Goal: Information Seeking & Learning: Learn about a topic

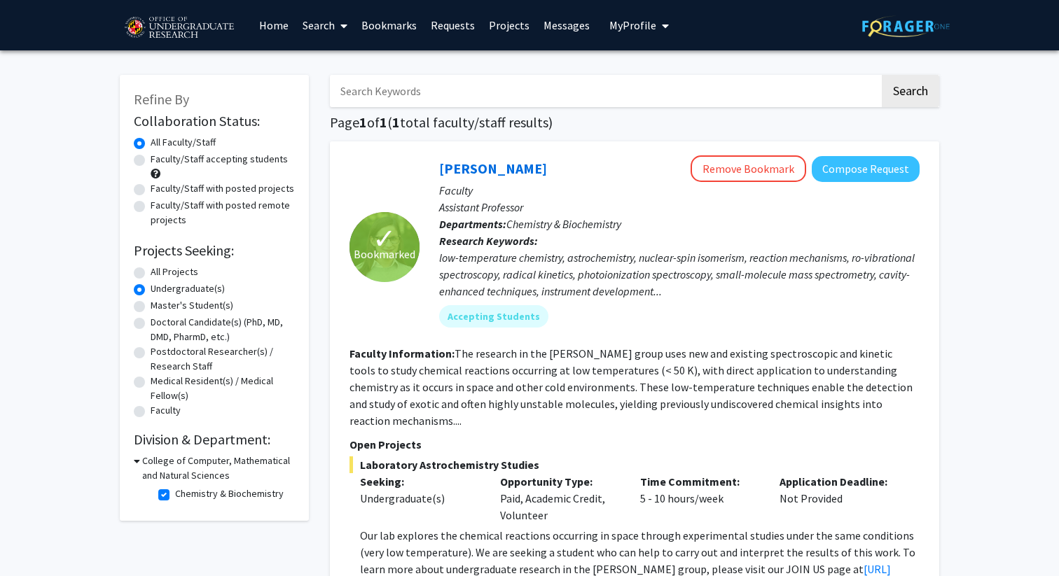
click at [156, 279] on label "All Projects" at bounding box center [175, 272] width 48 height 15
click at [156, 274] on input "All Projects" at bounding box center [155, 269] width 9 height 9
radio input "true"
click at [175, 494] on label "Chemistry & Biochemistry" at bounding box center [229, 494] width 109 height 15
click at [175, 494] on input "Chemistry & Biochemistry" at bounding box center [179, 491] width 9 height 9
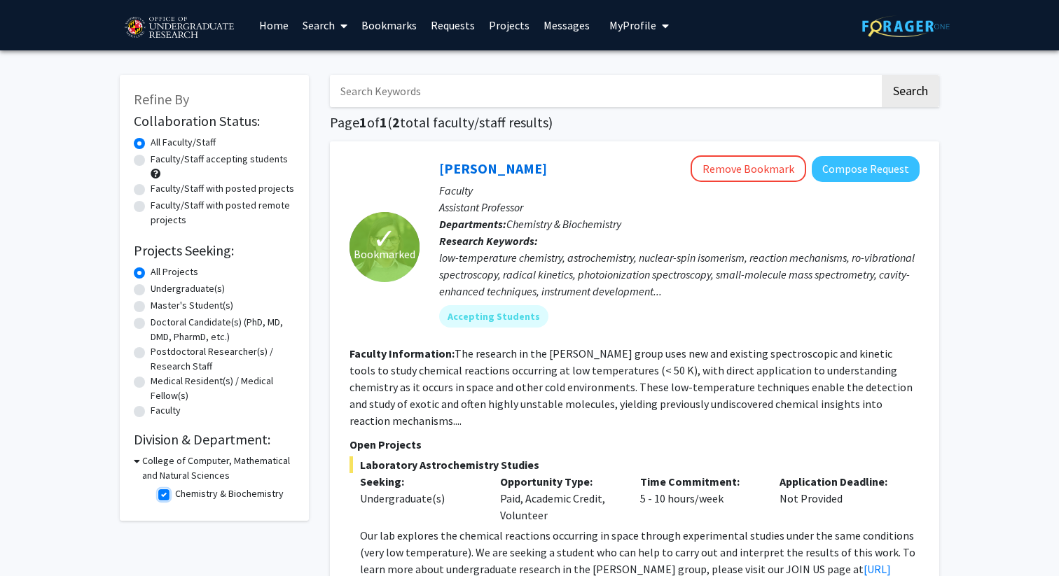
checkbox input "false"
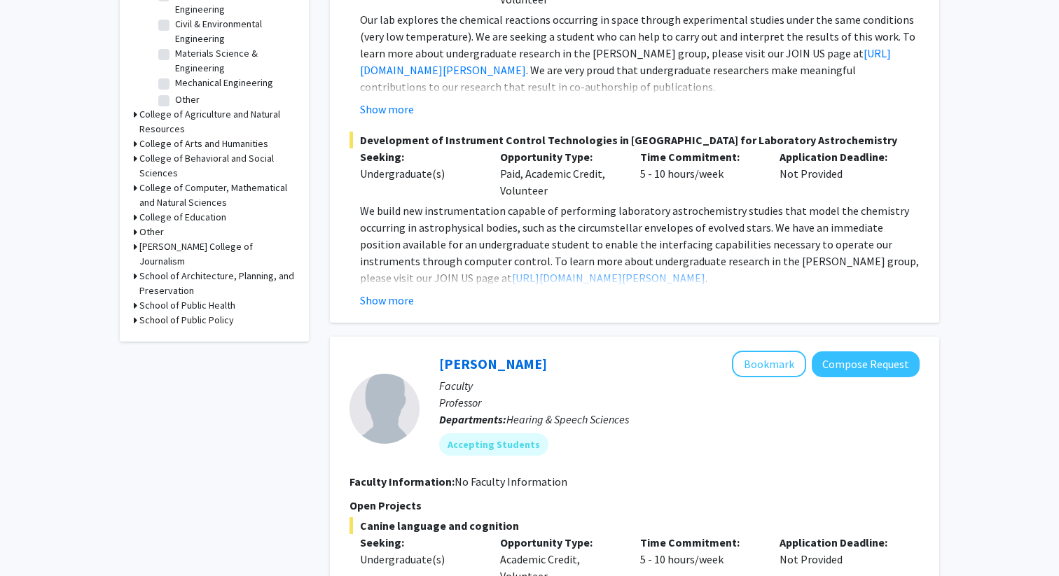
scroll to position [506, 0]
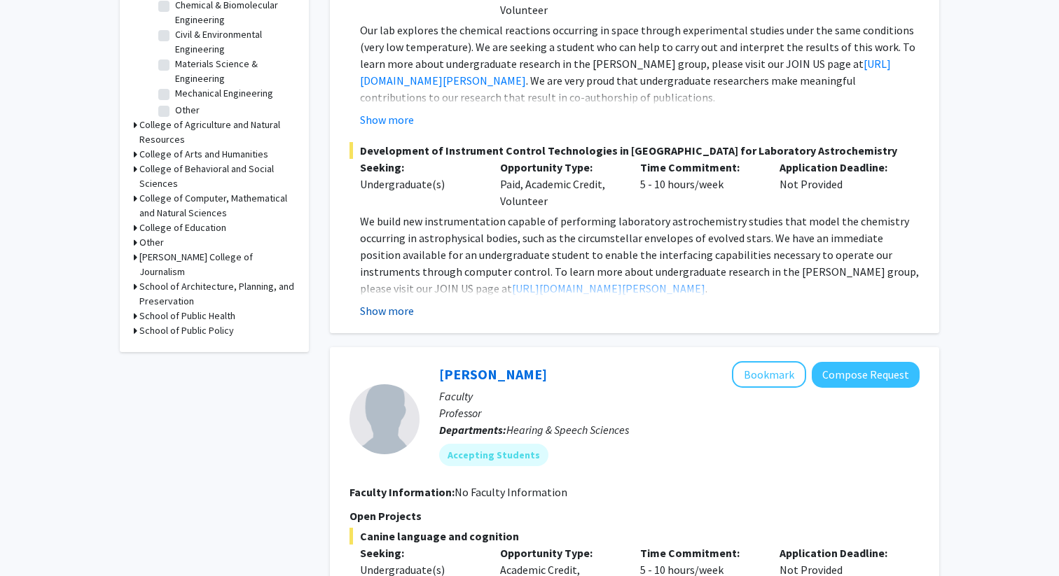
click at [393, 302] on button "Show more" at bounding box center [387, 310] width 54 height 17
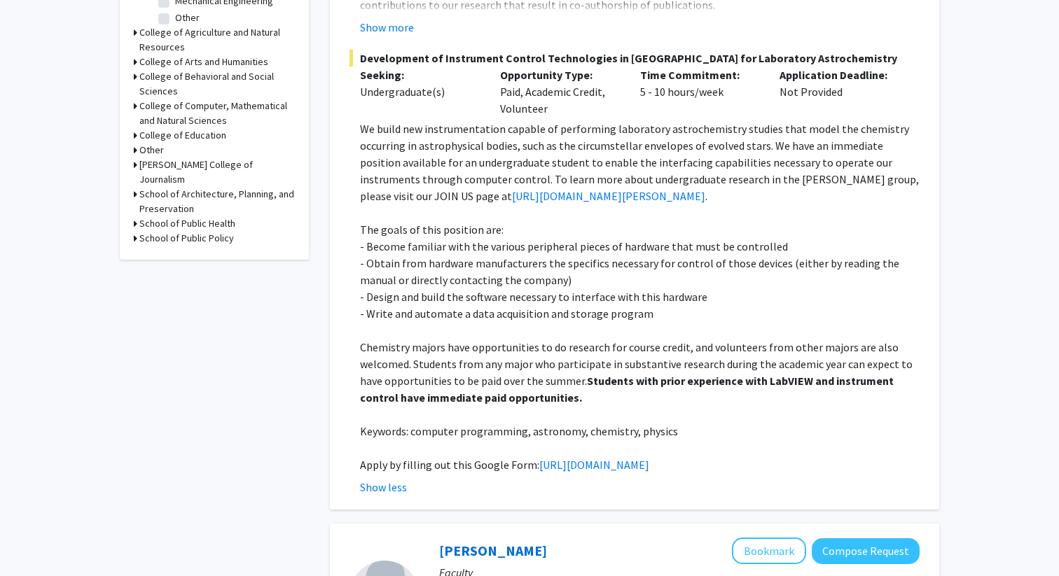
scroll to position [611, 0]
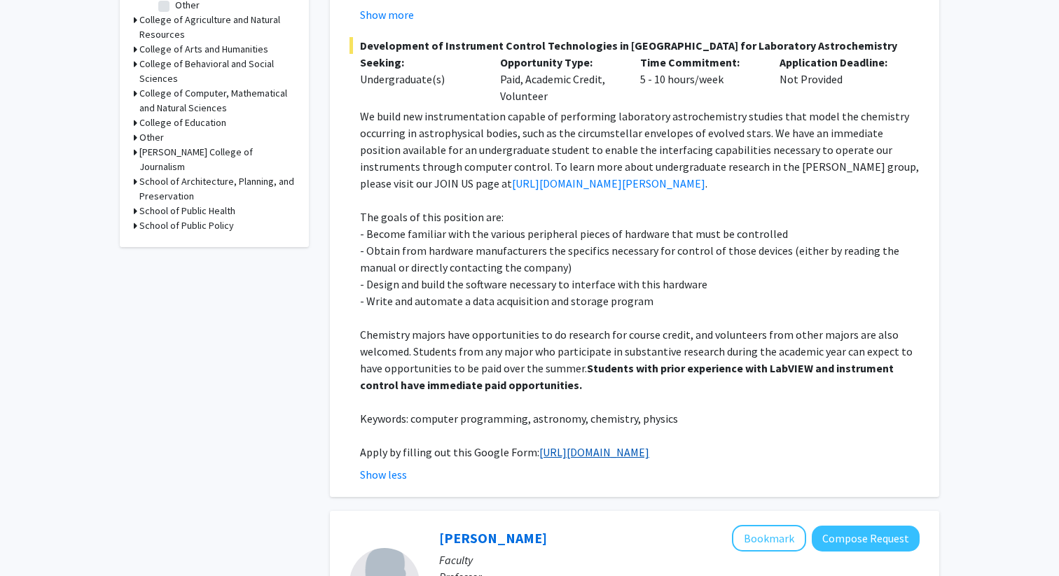
click at [539, 456] on link "[URL][DOMAIN_NAME]" at bounding box center [594, 452] width 110 height 14
click at [556, 445] on link "[URL][DOMAIN_NAME]" at bounding box center [594, 452] width 110 height 14
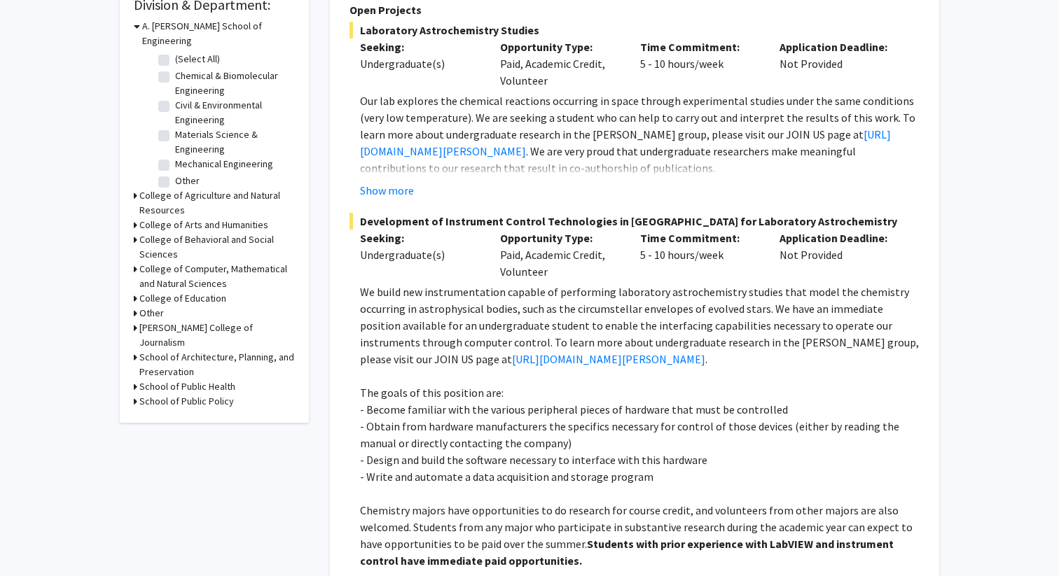
scroll to position [433, 0]
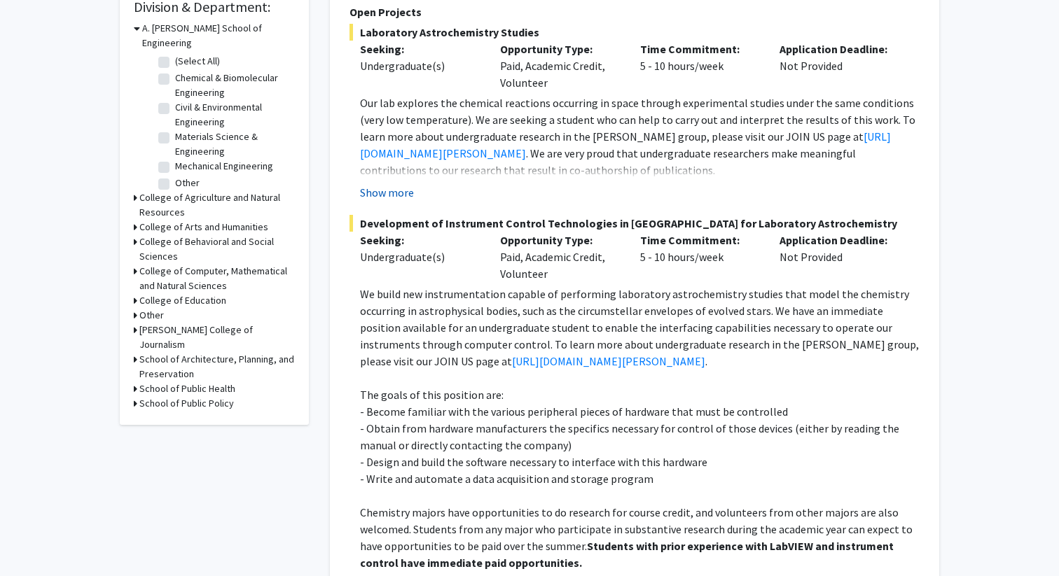
click at [386, 184] on button "Show more" at bounding box center [387, 192] width 54 height 17
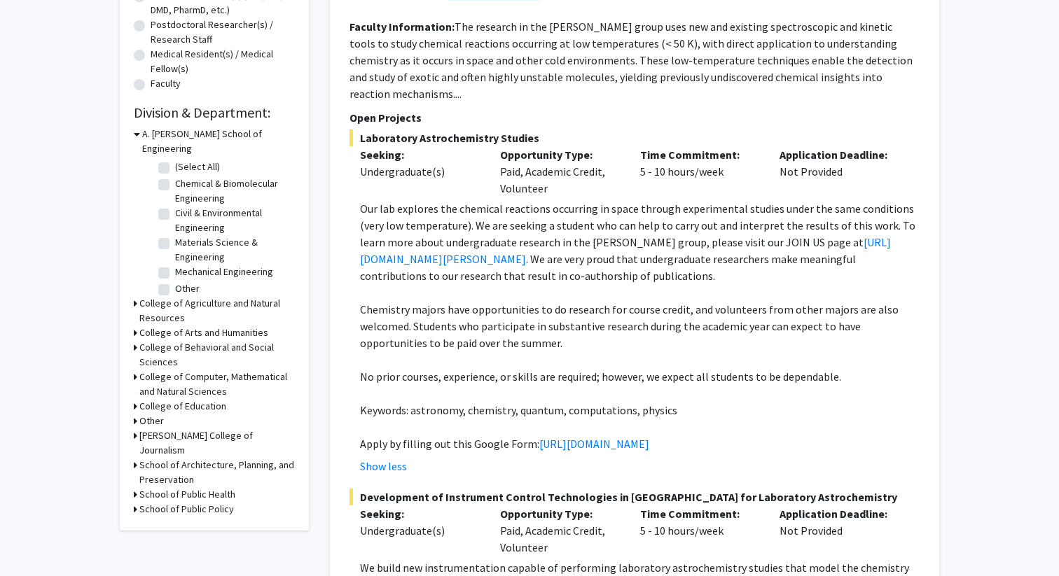
scroll to position [326, 0]
click at [391, 131] on span "Laboratory Astrochemistry Studies" at bounding box center [634, 139] width 570 height 17
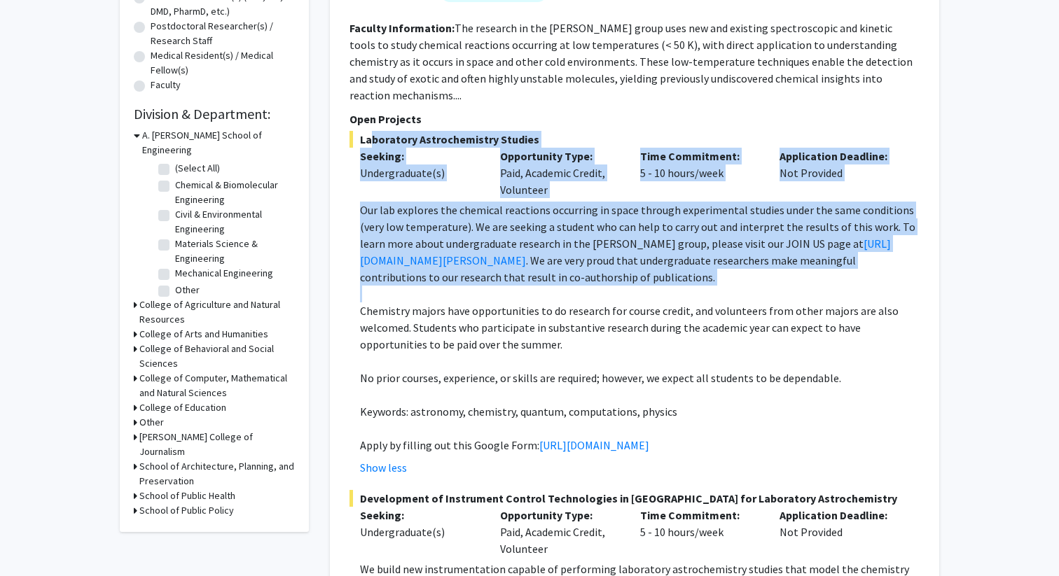
drag, startPoint x: 391, startPoint y: 125, endPoint x: 429, endPoint y: 193, distance: 78.3
click at [429, 194] on div "Laboratory Astrochemistry Studies Seeking: Undergraduate(s) Opportunity Type: P…" at bounding box center [634, 303] width 570 height 345
click at [429, 202] on p "Our lab explores the chemical reactions occurring in space through experimental…" at bounding box center [639, 244] width 559 height 84
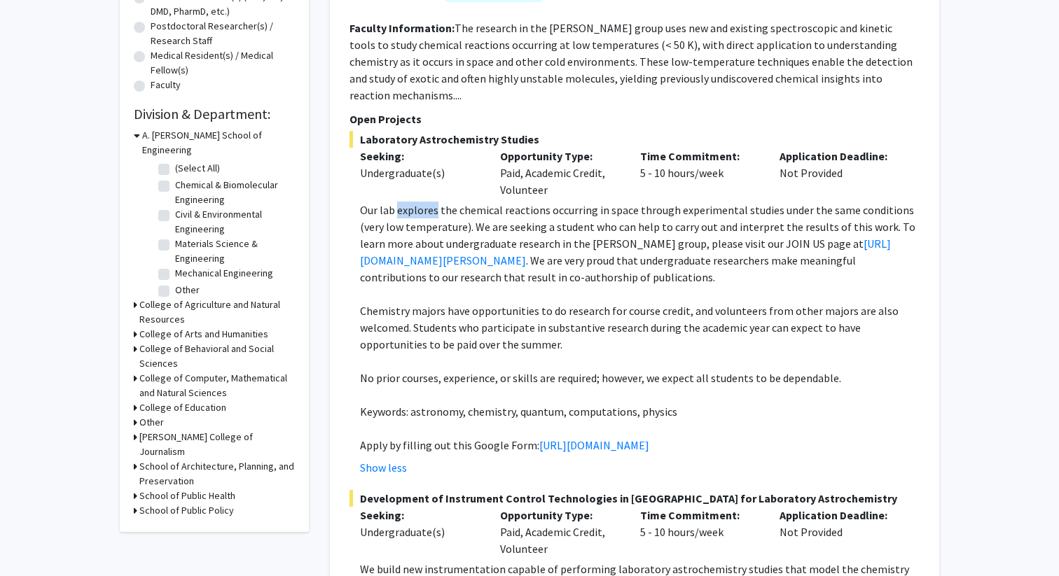
click at [429, 202] on p "Our lab explores the chemical reactions occurring in space through experimental…" at bounding box center [639, 244] width 559 height 84
click at [427, 202] on p "Our lab explores the chemical reactions occurring in space through experimental…" at bounding box center [639, 244] width 559 height 84
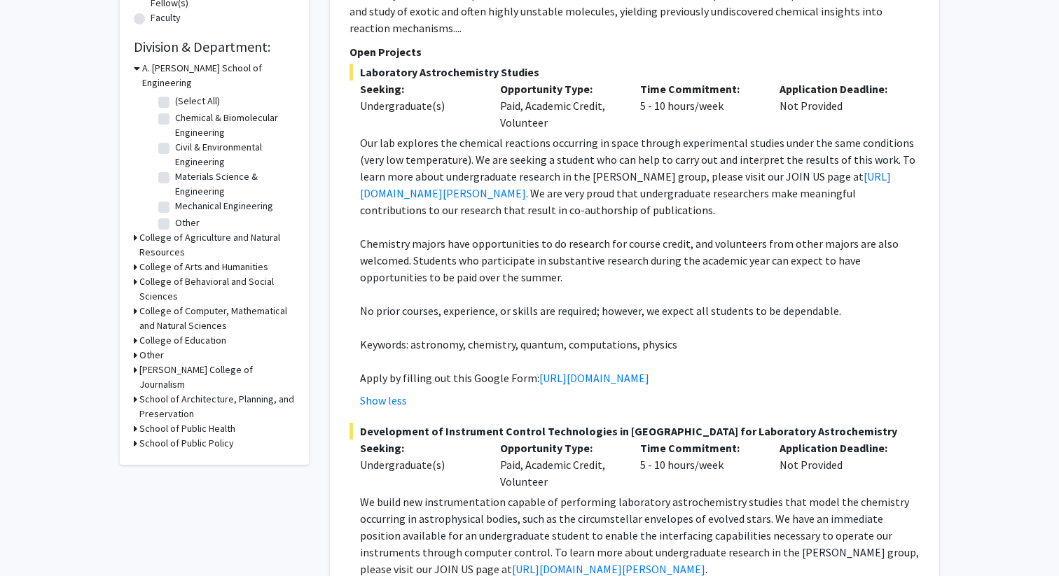
scroll to position [397, 0]
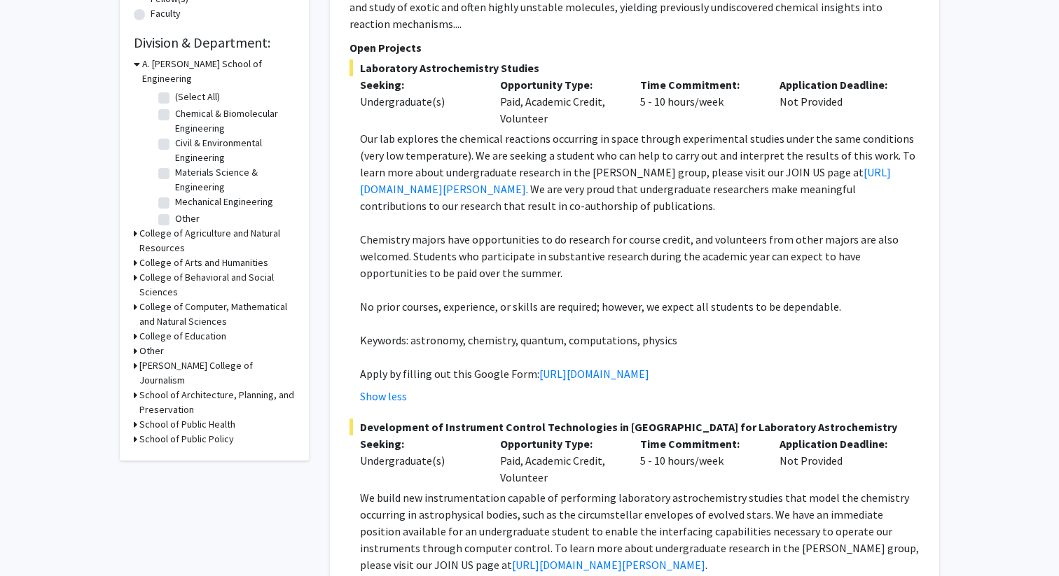
click at [374, 111] on div "Laboratory Astrochemistry Studies Seeking: Undergraduate(s) Opportunity Type: P…" at bounding box center [634, 232] width 570 height 345
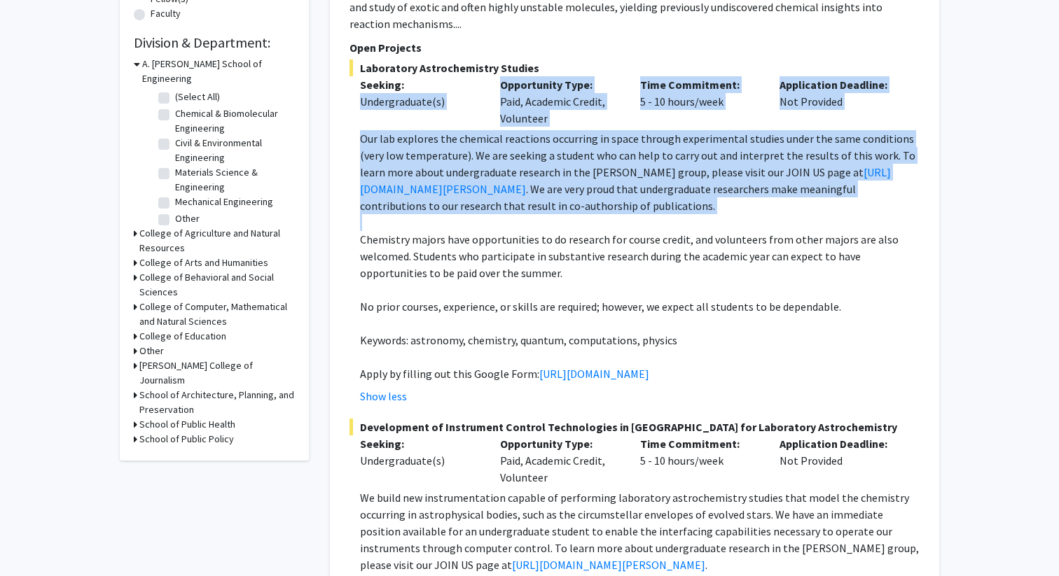
drag, startPoint x: 374, startPoint y: 111, endPoint x: 613, endPoint y: 137, distance: 240.2
click at [613, 137] on div "Laboratory Astrochemistry Studies Seeking: Undergraduate(s) Opportunity Type: P…" at bounding box center [634, 232] width 570 height 345
click at [613, 137] on p "Our lab explores the chemical reactions occurring in space through experimental…" at bounding box center [639, 172] width 559 height 84
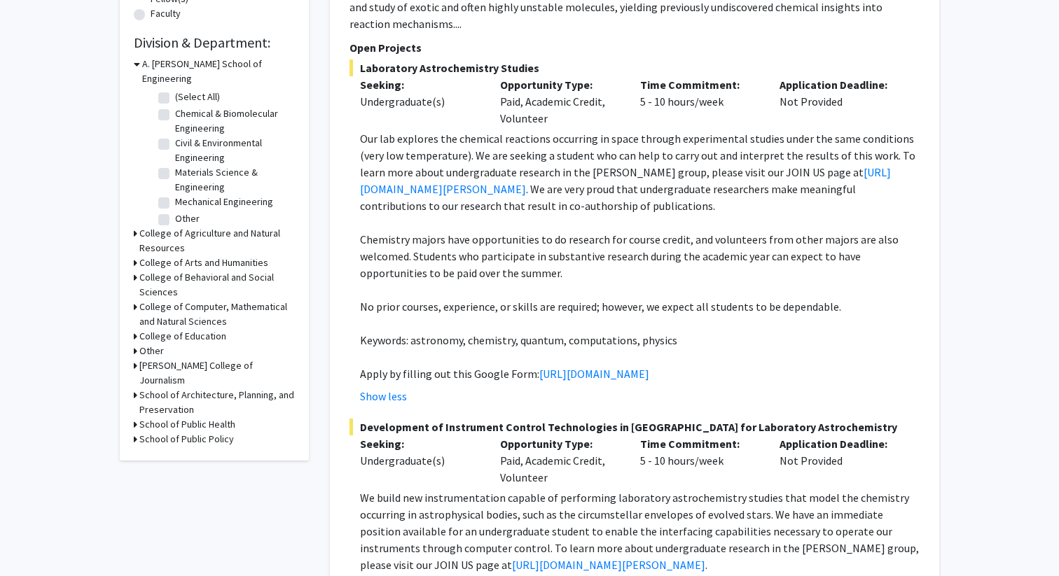
click at [599, 231] on p "Chemistry majors have opportunities to do research for course credit, and volun…" at bounding box center [639, 256] width 559 height 50
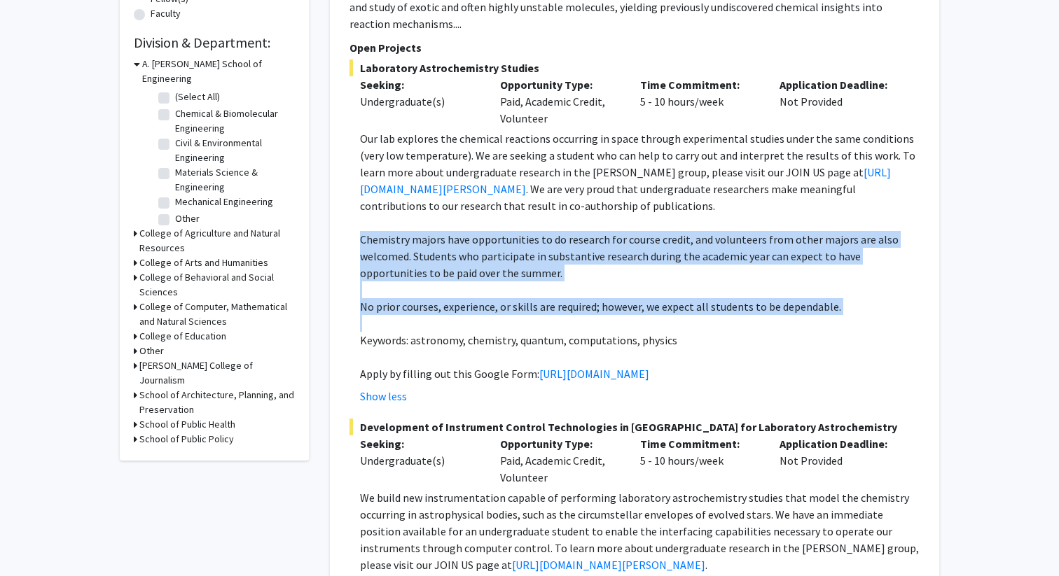
drag, startPoint x: 599, startPoint y: 227, endPoint x: 584, endPoint y: 289, distance: 64.2
click at [584, 289] on div "Our lab explores the chemical reactions occurring in space through experimental…" at bounding box center [639, 256] width 559 height 252
click at [584, 298] on p "No prior courses, experience, or skills are required; however, we expect all st…" at bounding box center [639, 306] width 559 height 17
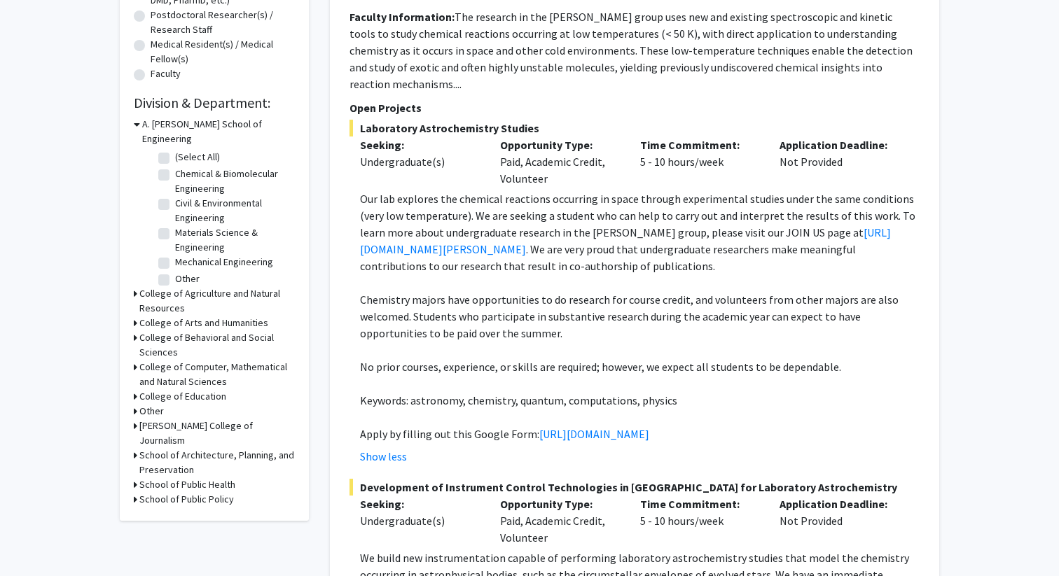
scroll to position [347, 0]
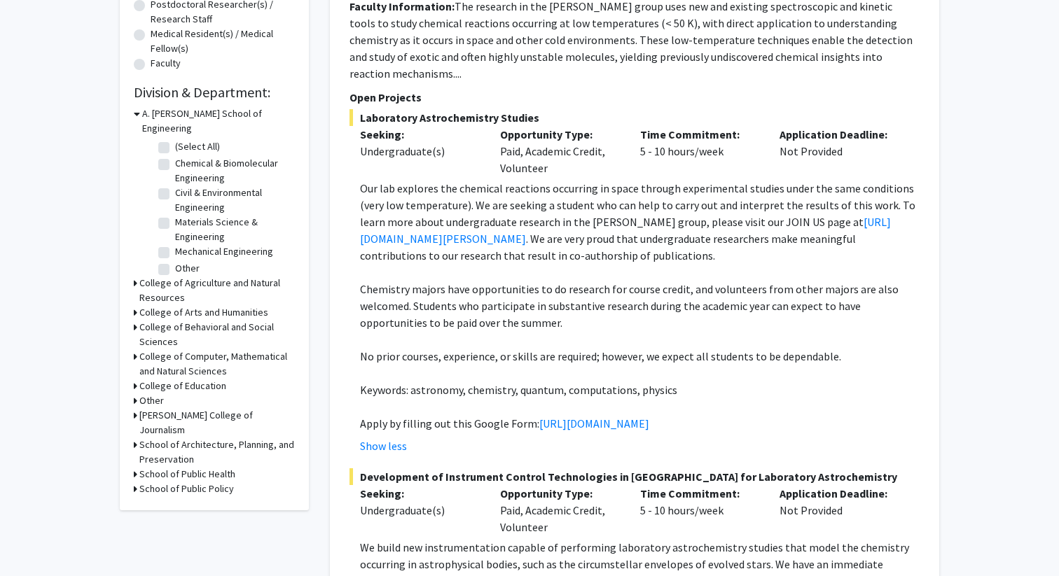
click at [382, 180] on p "Our lab explores the chemical reactions occurring in space through experimental…" at bounding box center [639, 222] width 559 height 84
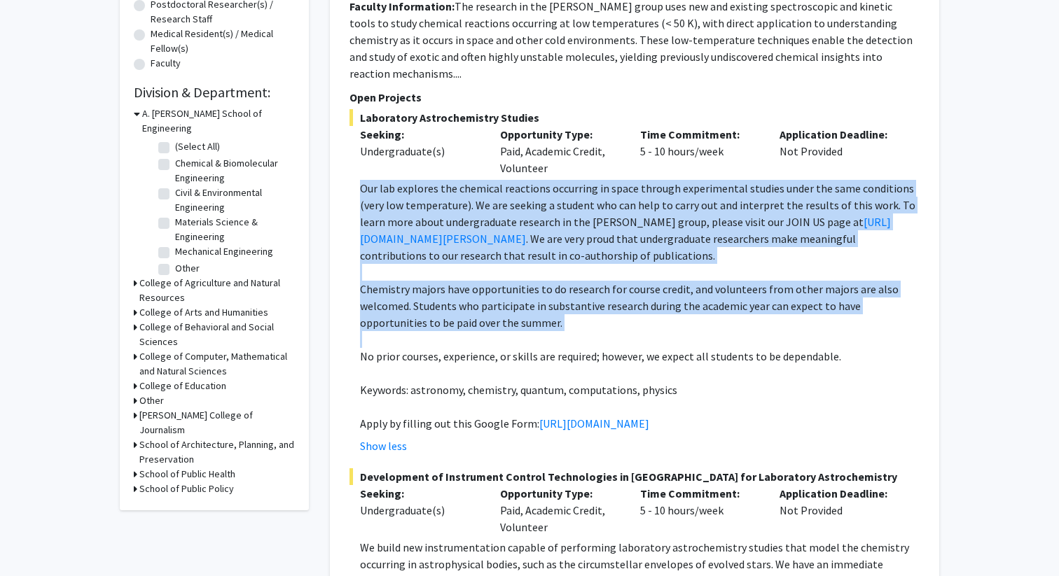
drag, startPoint x: 382, startPoint y: 170, endPoint x: 506, endPoint y: 275, distance: 162.5
click at [506, 275] on div "Our lab explores the chemical reactions occurring in space through experimental…" at bounding box center [639, 306] width 559 height 252
click at [506, 281] on p "Chemistry majors have opportunities to do research for course credit, and volun…" at bounding box center [639, 306] width 559 height 50
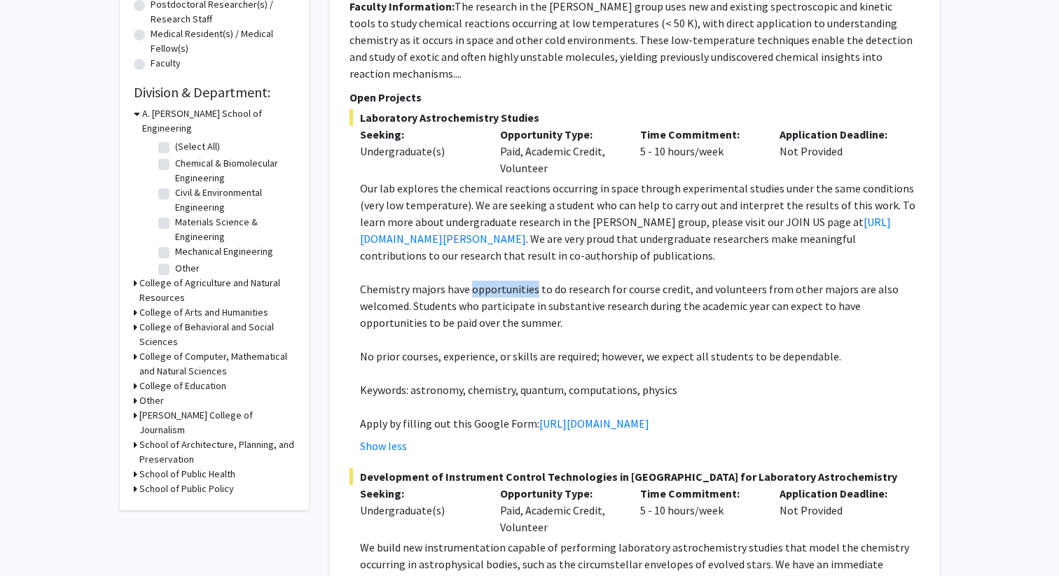
click at [506, 281] on p "Chemistry majors have opportunities to do research for course credit, and volun…" at bounding box center [639, 306] width 559 height 50
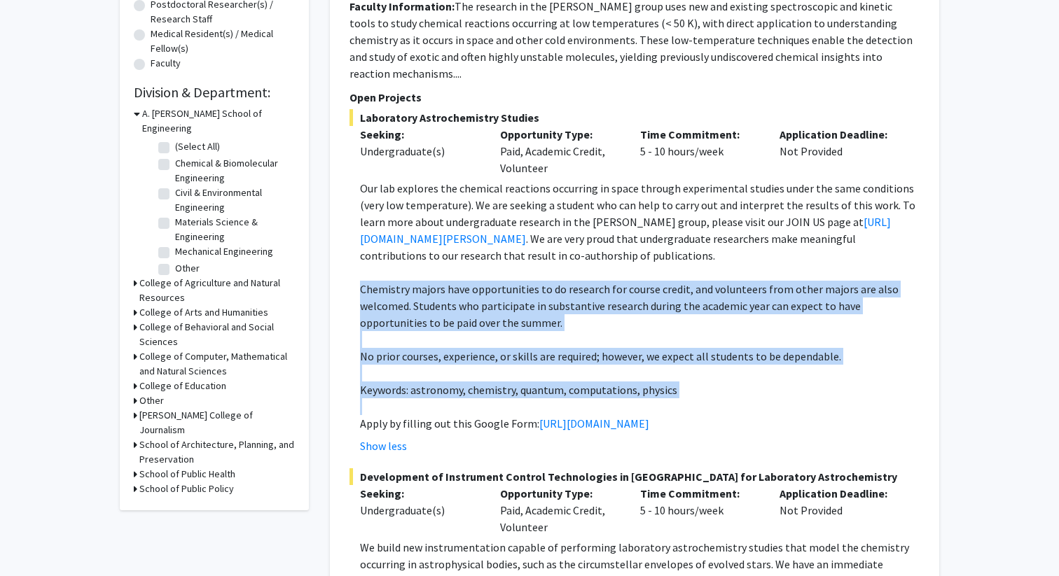
drag, startPoint x: 506, startPoint y: 275, endPoint x: 475, endPoint y: 396, distance: 124.8
click at [475, 396] on div "Our lab explores the chemical reactions occurring in space through experimental…" at bounding box center [639, 306] width 559 height 252
click at [475, 398] on p at bounding box center [639, 406] width 559 height 17
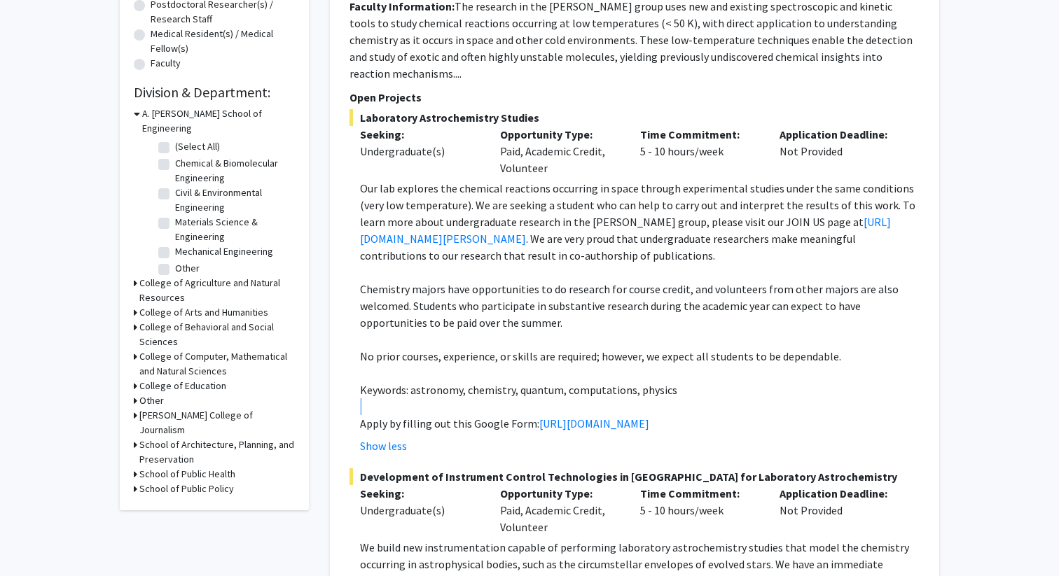
click at [475, 398] on p at bounding box center [639, 406] width 559 height 17
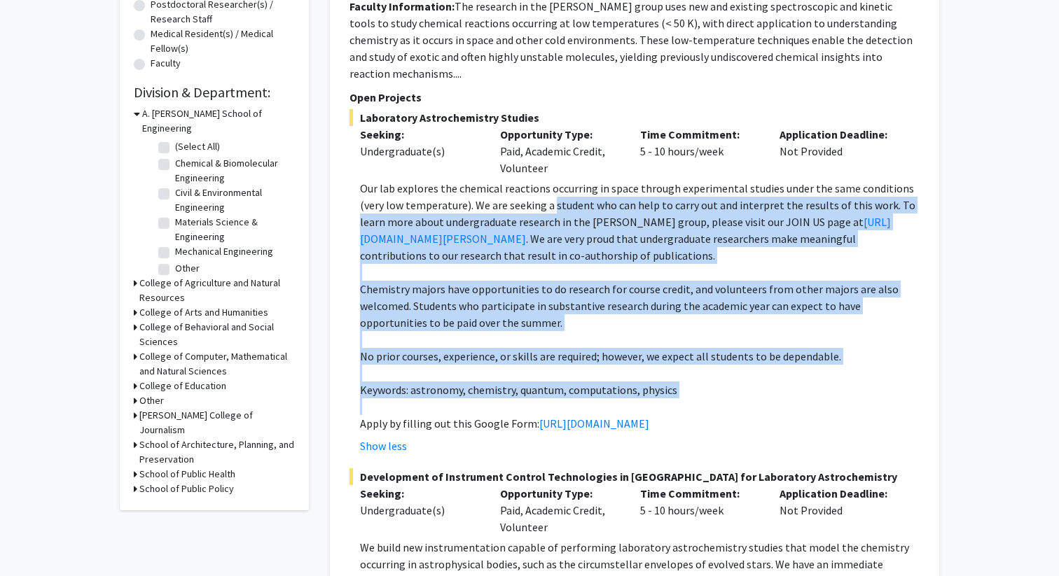
drag, startPoint x: 475, startPoint y: 396, endPoint x: 568, endPoint y: 188, distance: 227.6
click at [568, 188] on div "Our lab explores the chemical reactions occurring in space through experimental…" at bounding box center [639, 306] width 559 height 252
click at [568, 188] on p "Our lab explores the chemical reactions occurring in space through experimental…" at bounding box center [639, 222] width 559 height 84
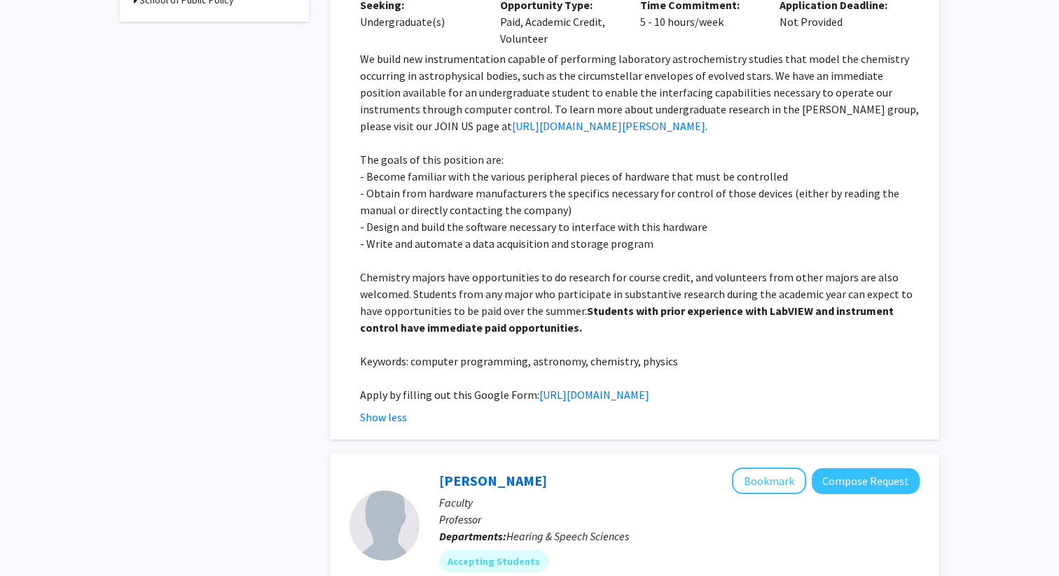
scroll to position [860, 0]
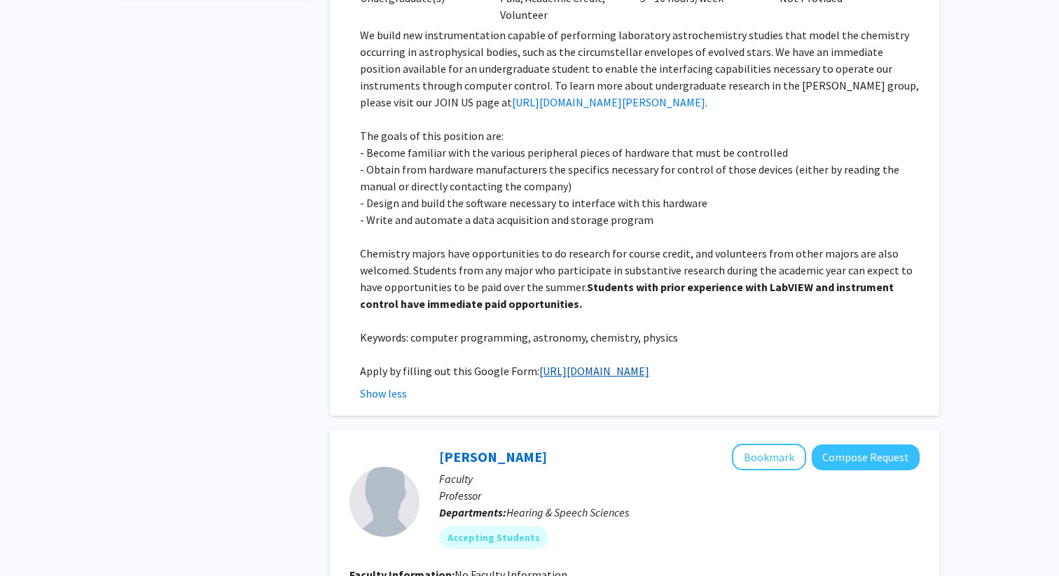
click at [539, 378] on link "[URL][DOMAIN_NAME]" at bounding box center [594, 371] width 110 height 14
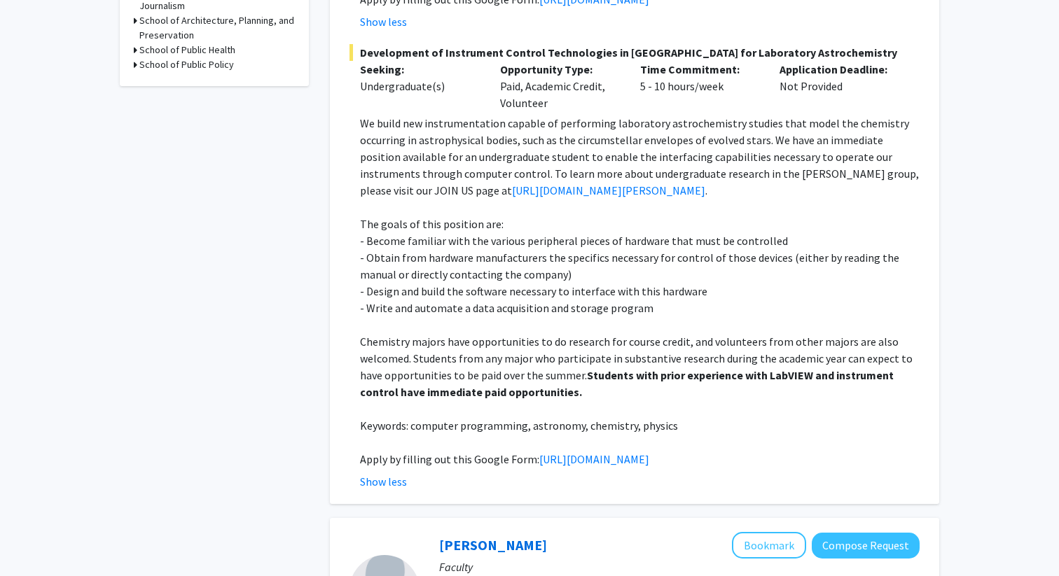
scroll to position [792, 0]
